Goal: Task Accomplishment & Management: Complete application form

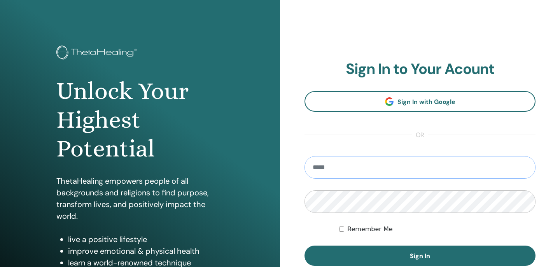
scroll to position [9, 0]
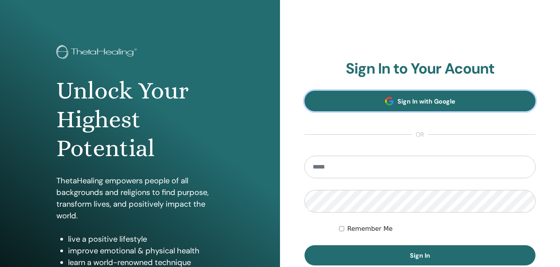
click at [379, 94] on link "Sign In with Google" at bounding box center [419, 101] width 231 height 21
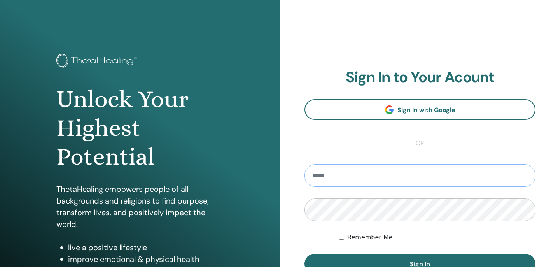
scroll to position [62, 0]
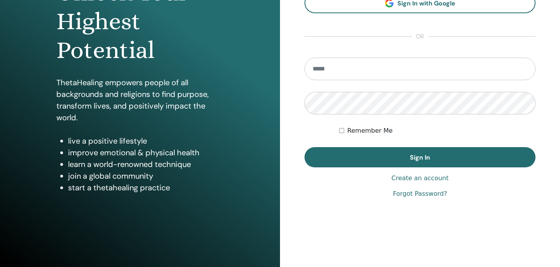
click at [406, 177] on link "Create an account" at bounding box center [419, 177] width 57 height 9
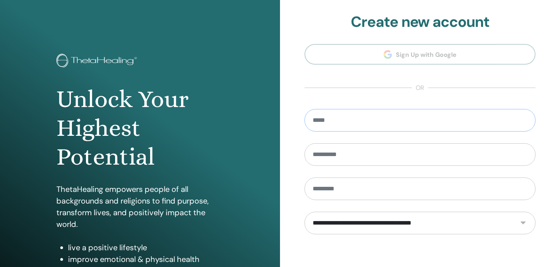
click at [337, 124] on input "email" at bounding box center [419, 120] width 231 height 23
type input "**********"
click at [362, 164] on input "text" at bounding box center [419, 154] width 231 height 23
type input "****"
type input "**********"
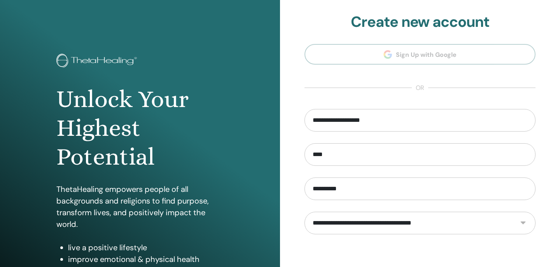
click at [291, 183] on div "**********" at bounding box center [420, 186] width 280 height 373
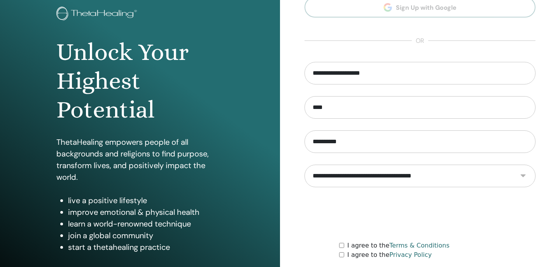
scroll to position [48, 0]
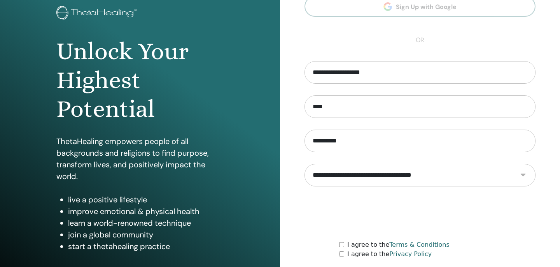
click at [335, 175] on select "**********" at bounding box center [419, 175] width 231 height 23
select select "***"
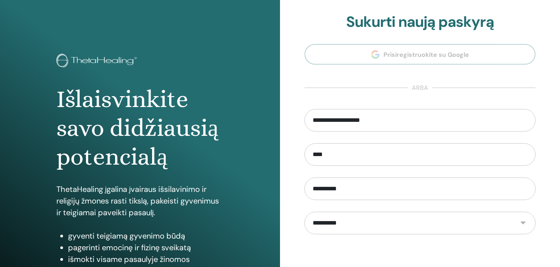
scroll to position [107, 0]
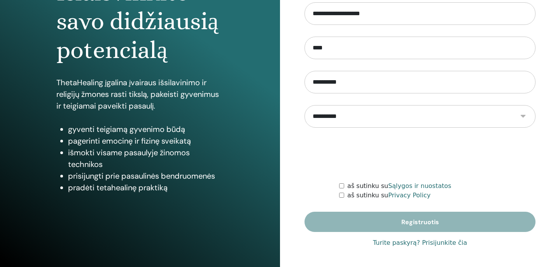
click at [346, 186] on div "aš sutinku su Sąlygos ir nuostatos" at bounding box center [437, 185] width 196 height 9
click at [353, 190] on label "aš sutinku su Sąlygos ir nuostatos" at bounding box center [399, 185] width 104 height 9
click at [351, 197] on label "aš sutinku su Privacy Policy" at bounding box center [388, 195] width 83 height 9
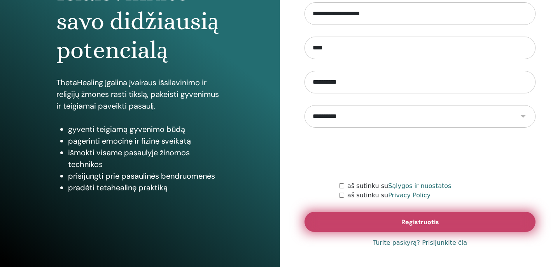
click at [363, 222] on button "Registruotis" at bounding box center [419, 222] width 231 height 20
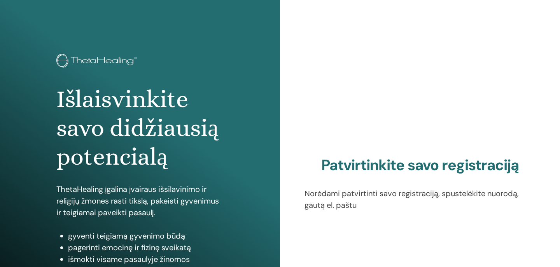
scroll to position [107, 0]
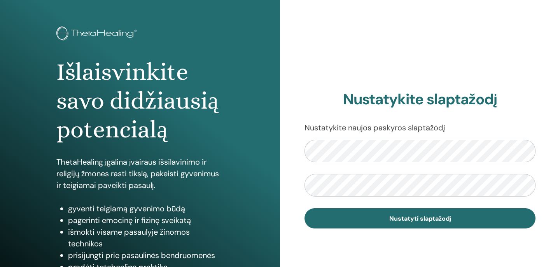
scroll to position [32, 0]
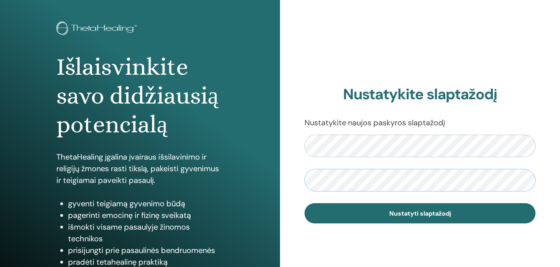
click at [304, 203] on button "Nustatyti slaptažodį" at bounding box center [419, 213] width 231 height 20
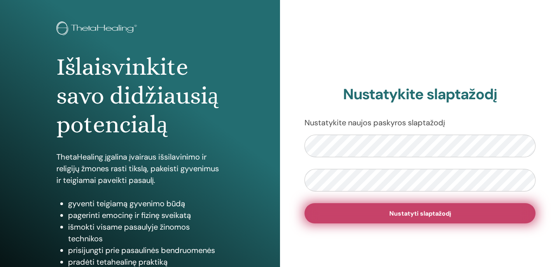
click at [420, 217] on button "Nustatyti slaptažodį" at bounding box center [419, 213] width 231 height 20
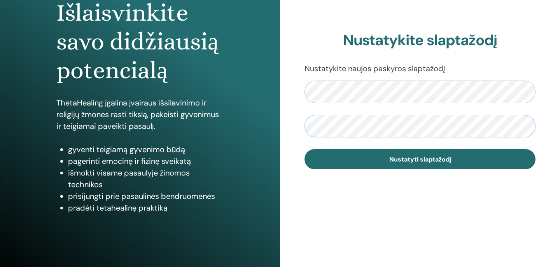
scroll to position [68, 0]
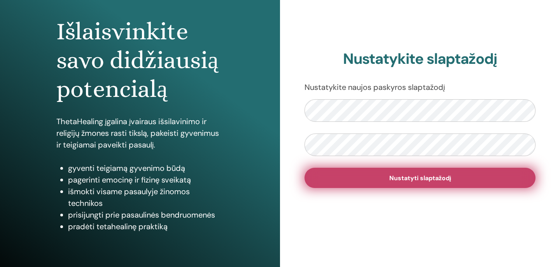
click at [403, 170] on button "Nustatyti slaptažodį" at bounding box center [419, 178] width 231 height 20
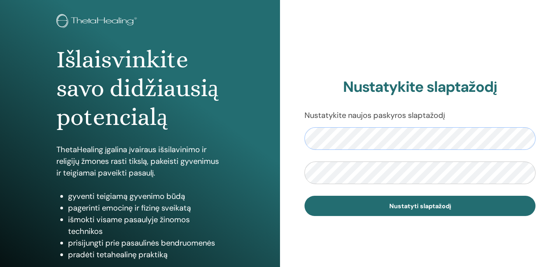
scroll to position [40, 0]
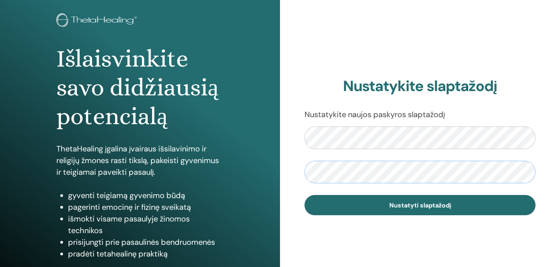
click at [304, 195] on button "Nustatyti slaptažodį" at bounding box center [419, 205] width 231 height 20
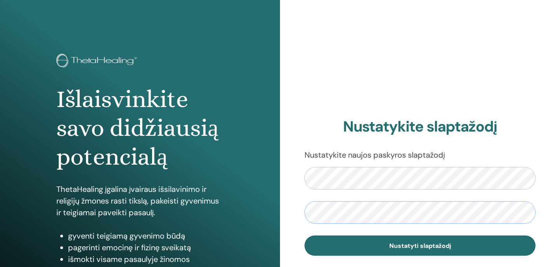
click at [304, 235] on button "Nustatyti slaptažodį" at bounding box center [419, 245] width 231 height 20
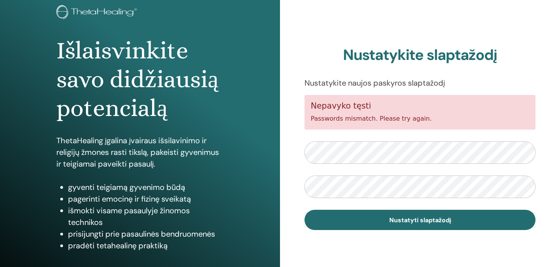
scroll to position [107, 0]
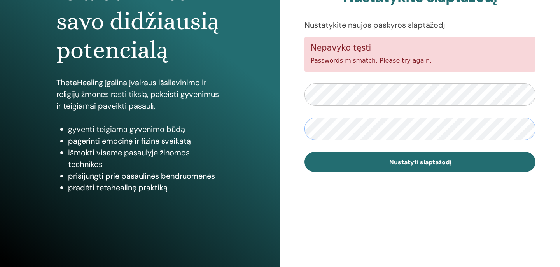
click at [304, 152] on button "Nustatyti slaptažodį" at bounding box center [419, 162] width 231 height 20
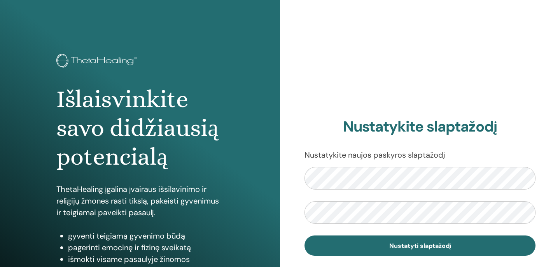
click at [540, 86] on div "Nustatykite slaptažodį Nustatykite naujos paskyros slaptažodį Nustatyti slaptaž…" at bounding box center [420, 186] width 280 height 373
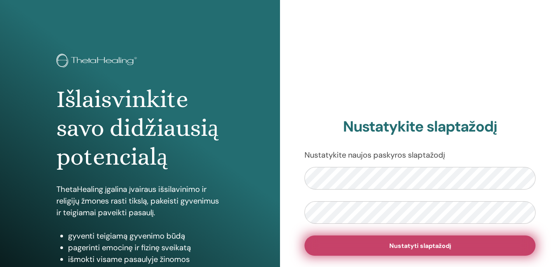
click at [399, 246] on span "Nustatyti slaptažodį" at bounding box center [420, 245] width 62 height 8
